Goal: Task Accomplishment & Management: Use online tool/utility

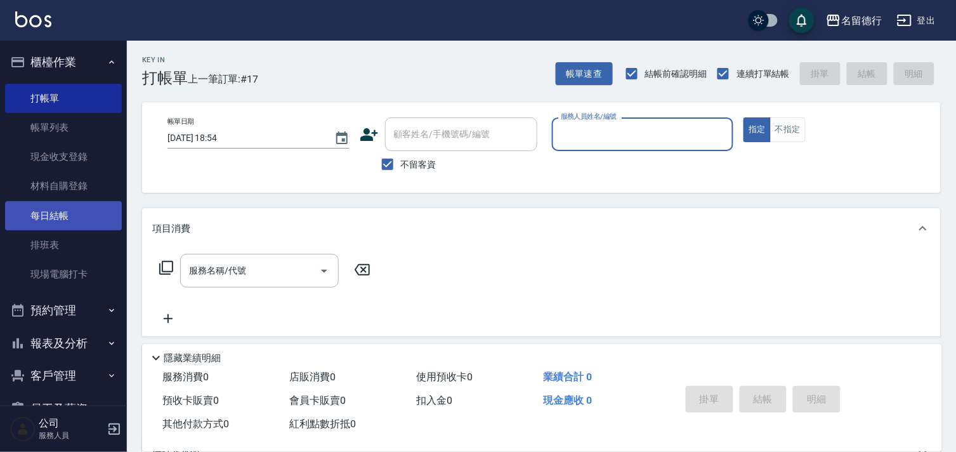
click at [51, 213] on link "每日結帳" at bounding box center [63, 215] width 117 height 29
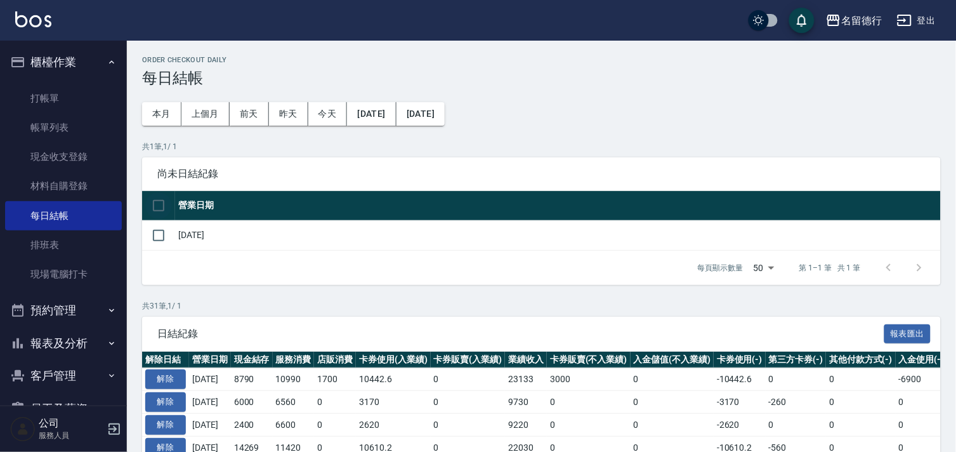
click at [165, 207] on input "checkbox" at bounding box center [158, 205] width 27 height 27
checkbox input "true"
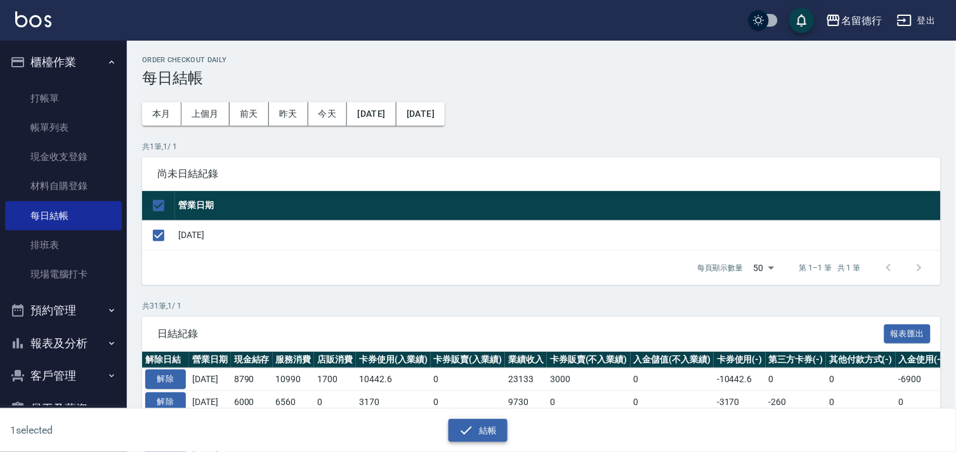
click at [477, 428] on button "結帳" at bounding box center [477, 430] width 59 height 23
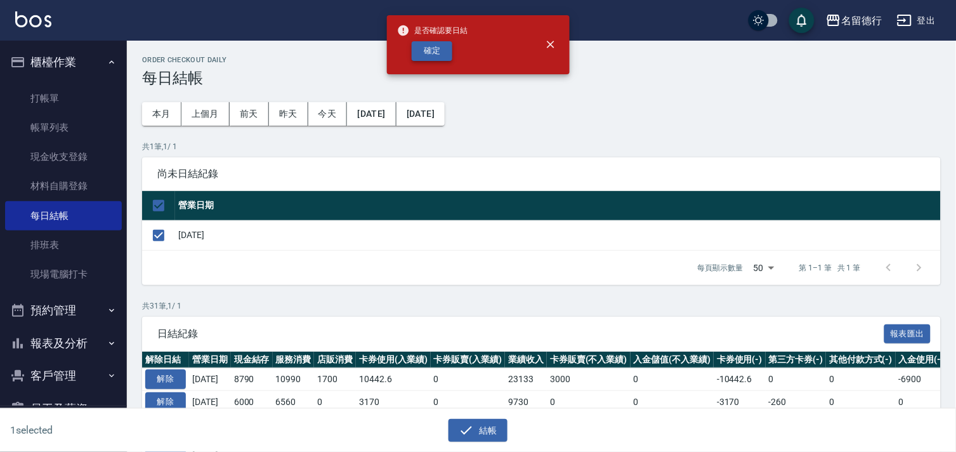
click at [425, 52] on button "確定" at bounding box center [432, 51] width 41 height 20
checkbox input "false"
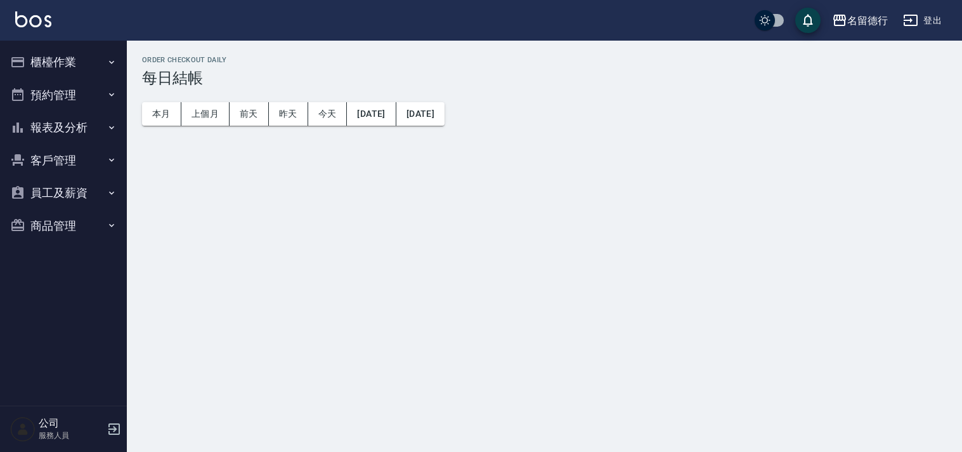
click at [46, 121] on button "報表及分析" at bounding box center [63, 127] width 117 height 33
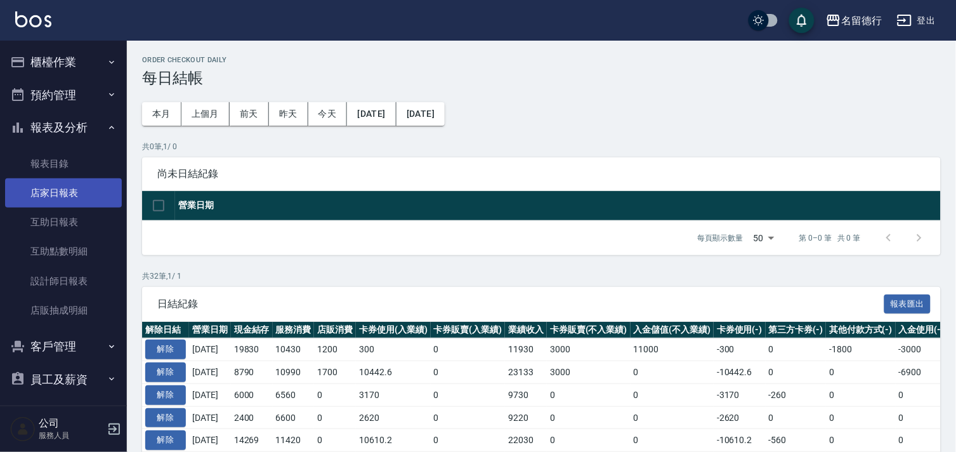
click at [47, 190] on link "店家日報表" at bounding box center [63, 192] width 117 height 29
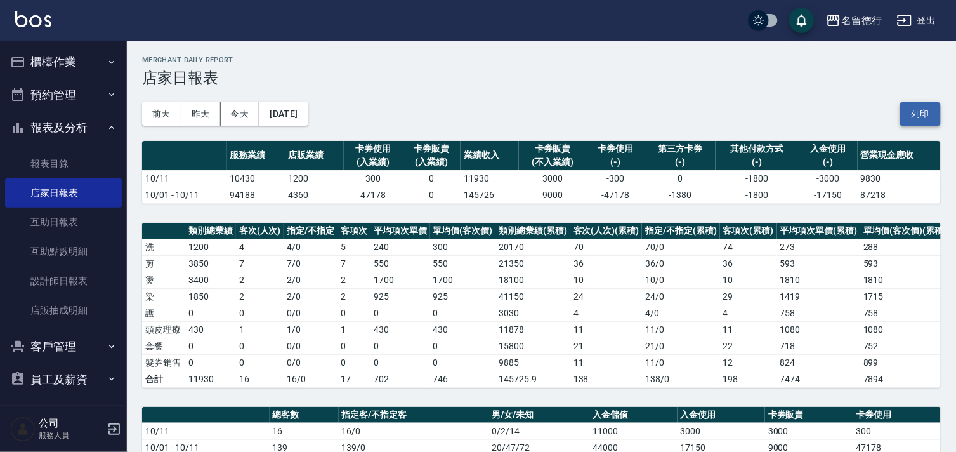
click at [923, 117] on button "列印" at bounding box center [920, 113] width 41 height 23
drag, startPoint x: 923, startPoint y: 117, endPoint x: 48, endPoint y: 276, distance: 889.7
click at [48, 276] on link "設計師日報表" at bounding box center [63, 280] width 117 height 29
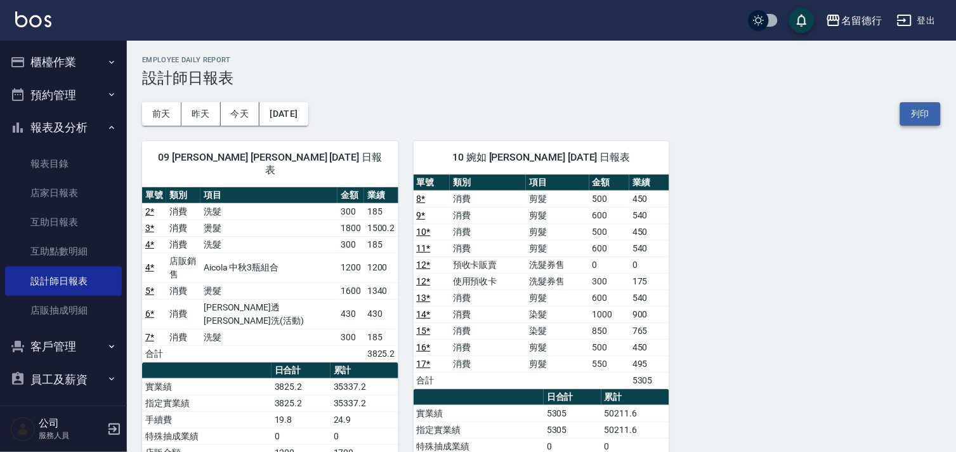
click at [915, 113] on button "列印" at bounding box center [920, 113] width 41 height 23
